Goal: Find specific page/section: Find specific page/section

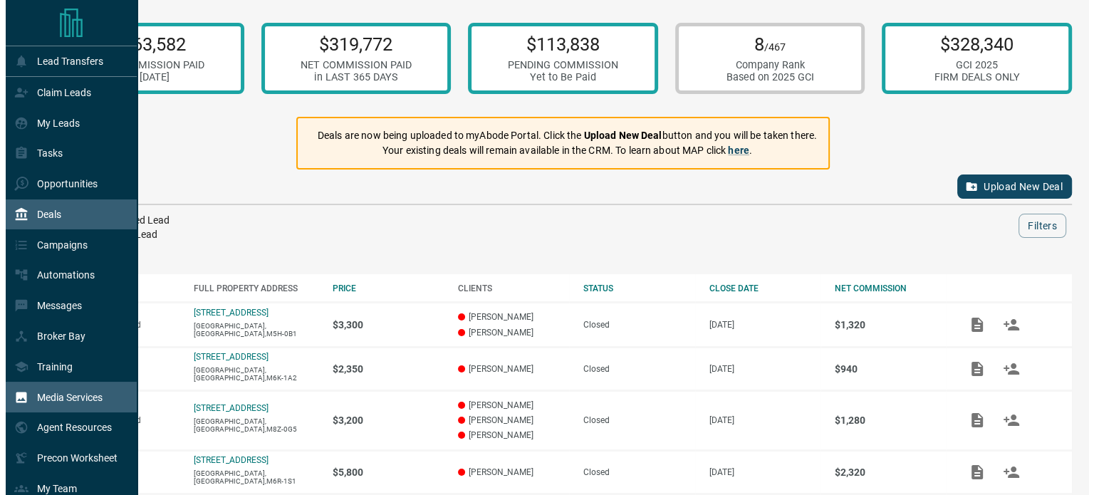
scroll to position [110, 0]
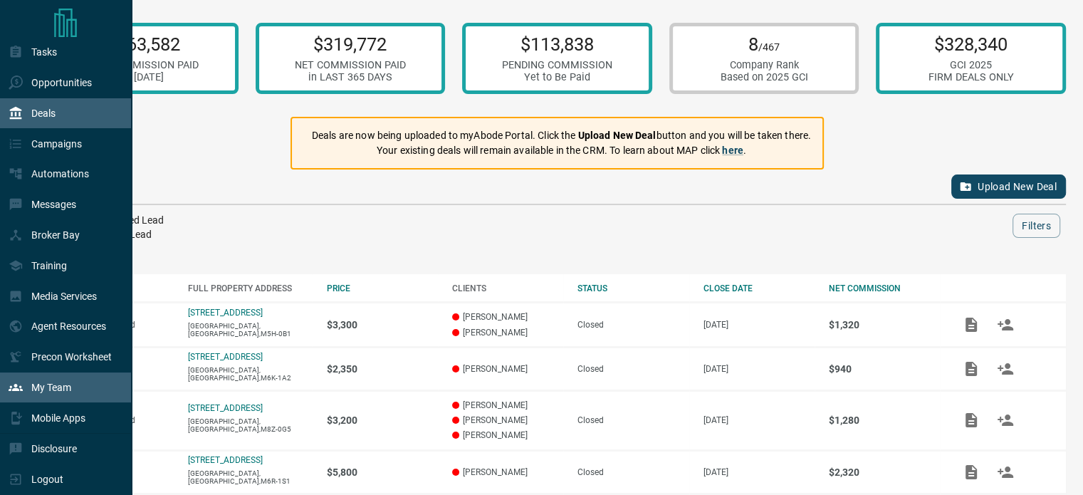
click at [58, 385] on p "My Team" at bounding box center [51, 387] width 40 height 11
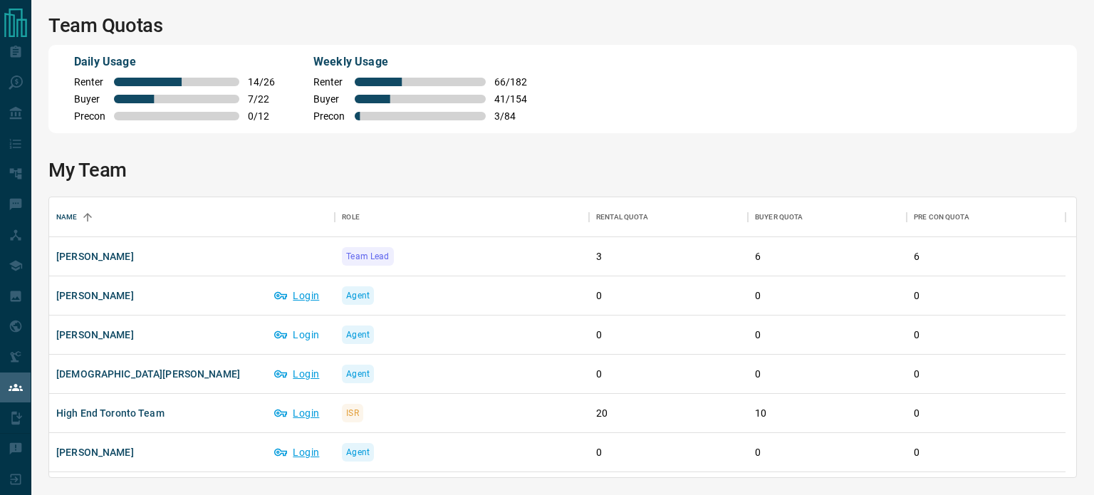
scroll to position [71, 0]
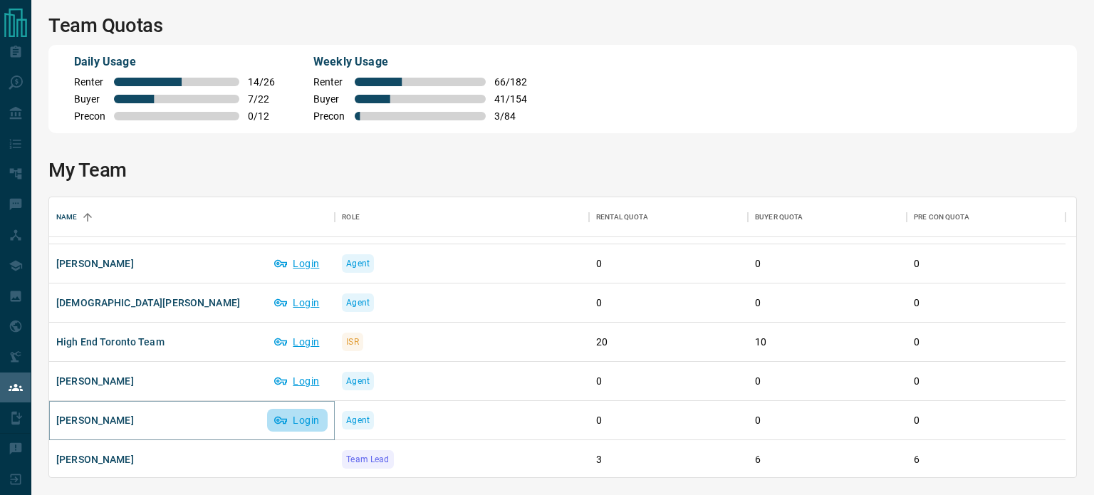
click at [298, 416] on button "Login" at bounding box center [297, 420] width 61 height 23
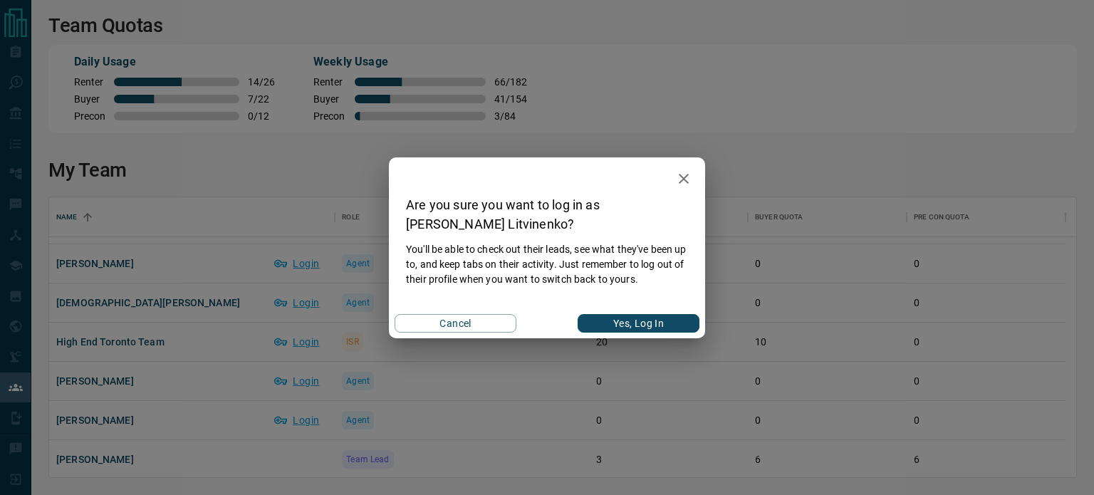
click at [666, 321] on button "Yes, Log In" at bounding box center [639, 323] width 122 height 19
